Goal: Task Accomplishment & Management: Manage account settings

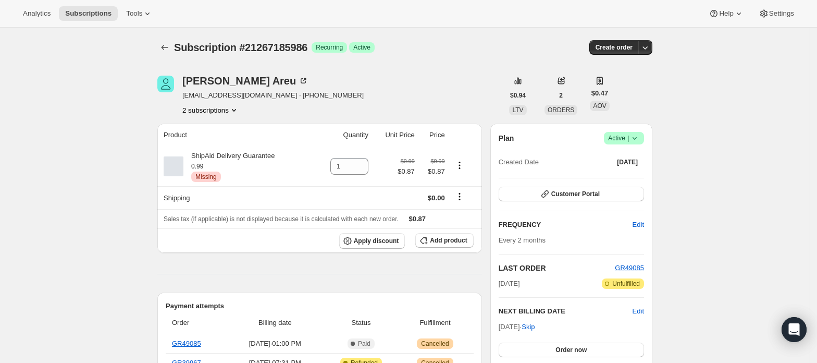
click at [221, 111] on button "2 subscriptions" at bounding box center [210, 110] width 57 height 10
click at [236, 140] on button "21267218754" at bounding box center [214, 147] width 79 height 17
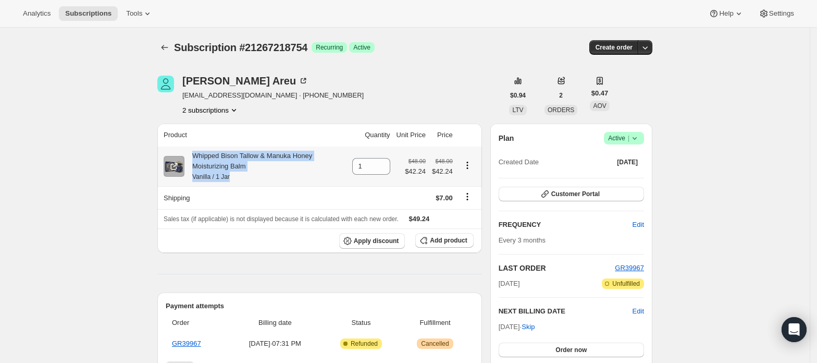
drag, startPoint x: 242, startPoint y: 182, endPoint x: 197, endPoint y: 159, distance: 50.4
click at [197, 159] on div "Whipped Bison Tallow & Manuka Honey Moisturizing Balm Vanilla / 1 Jar" at bounding box center [266, 166] width 162 height 31
copy div "Whipped Bison Tallow & Manuka Honey Moisturizing Balm Vanilla / 1 Jar"
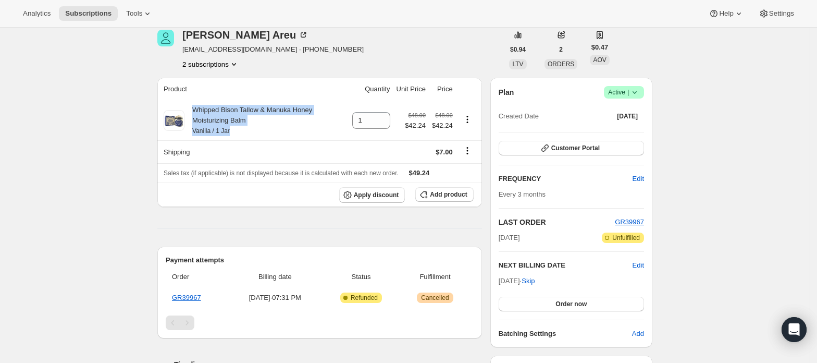
scroll to position [69, 0]
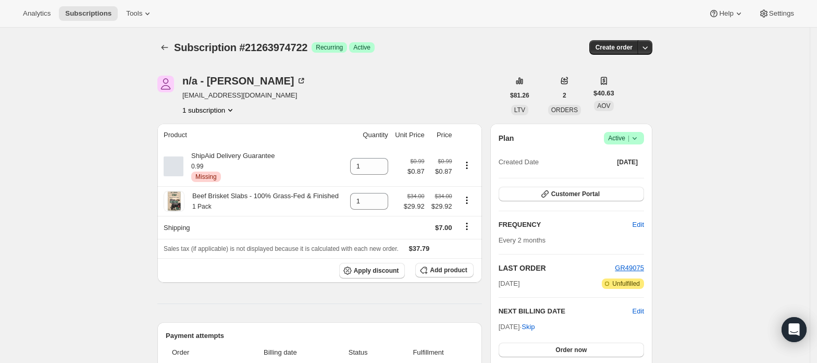
click at [630, 138] on span "|" at bounding box center [629, 138] width 2 height 8
